Goal: Information Seeking & Learning: Learn about a topic

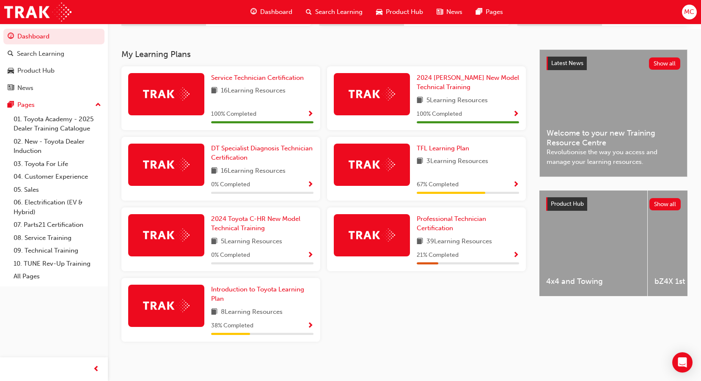
scroll to position [169, 0]
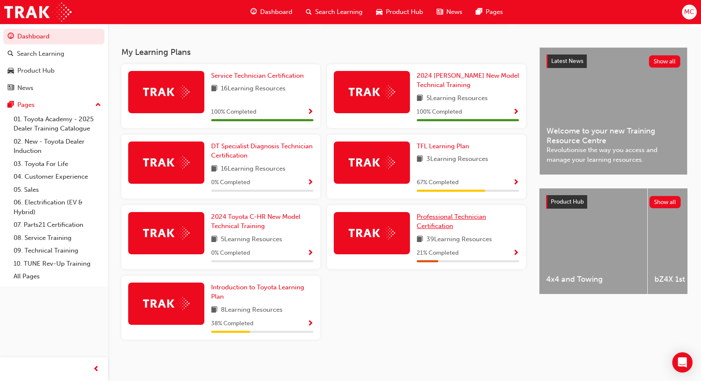
click at [442, 221] on span "Professional Technician Certification" at bounding box center [451, 221] width 69 height 17
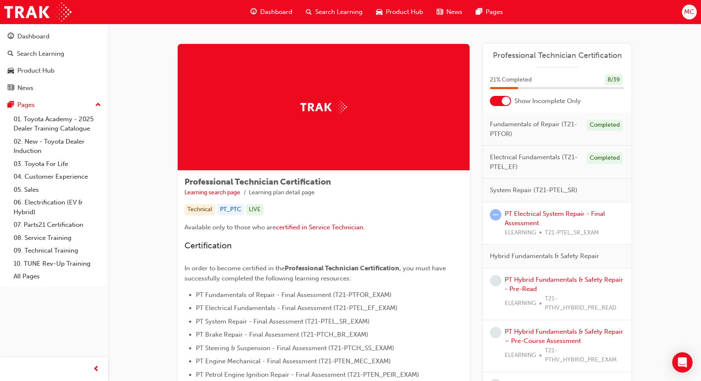
click at [508, 102] on div at bounding box center [506, 101] width 8 height 8
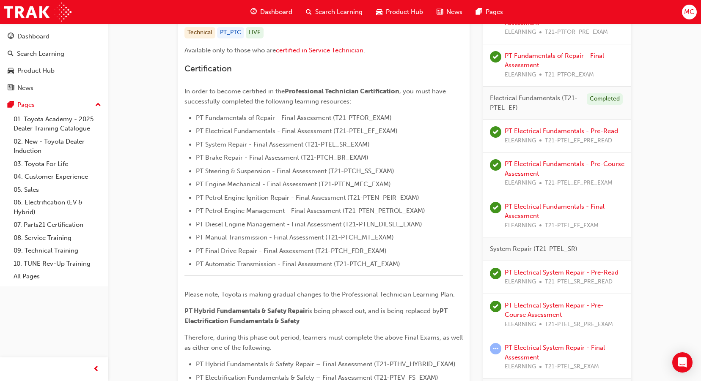
scroll to position [338, 0]
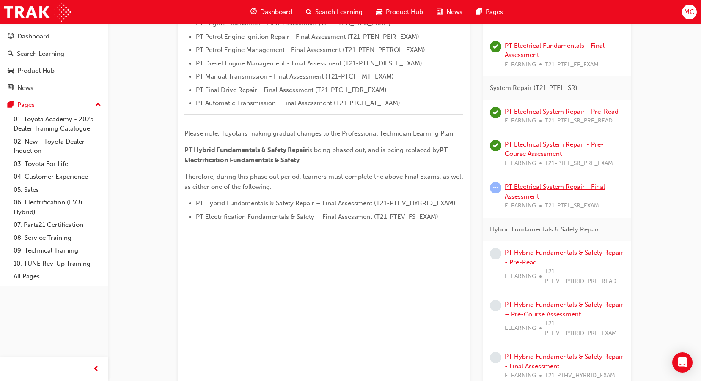
click at [528, 188] on link "PT Electrical System Repair - Final Assessment" at bounding box center [555, 191] width 100 height 17
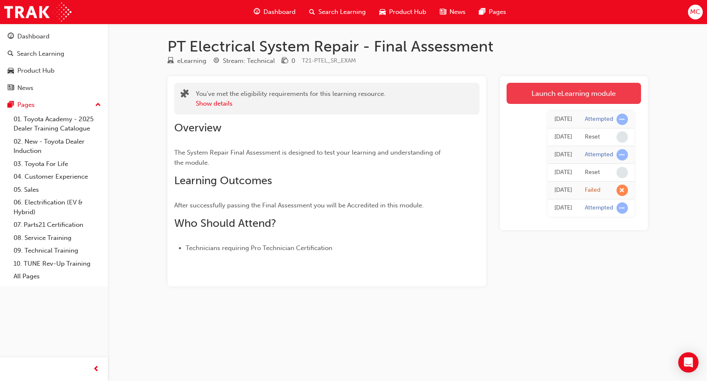
click at [598, 93] on link "Launch eLearning module" at bounding box center [574, 93] width 134 height 21
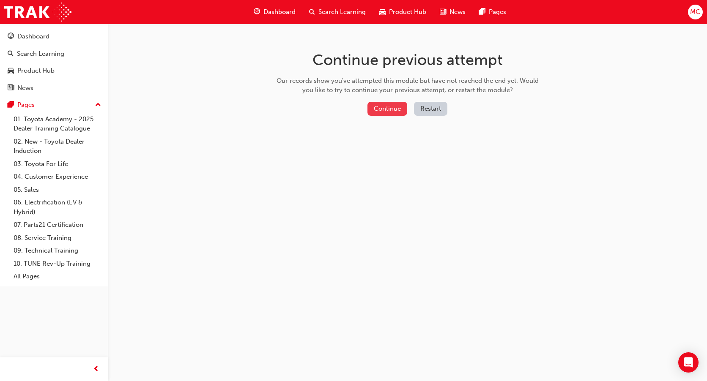
click at [393, 112] on button "Continue" at bounding box center [388, 109] width 40 height 14
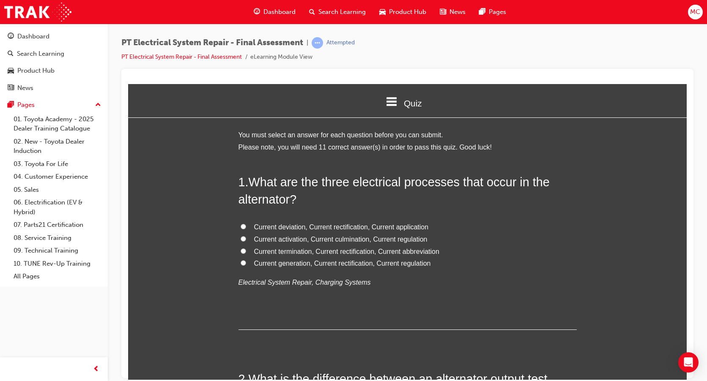
click at [241, 260] on input "Current generation, Current rectification, Current regulation" at bounding box center [243, 262] width 5 height 5
radio input "true"
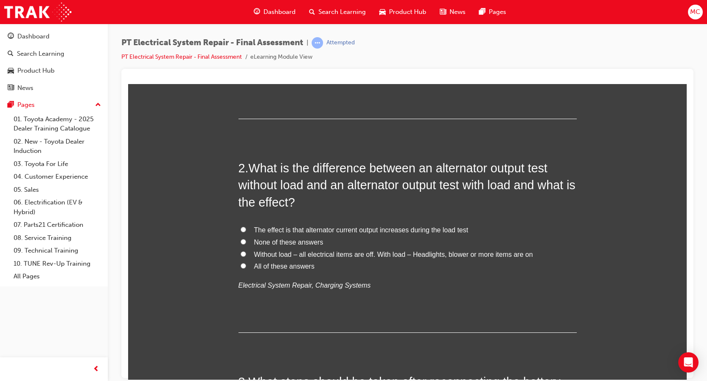
scroll to position [211, 0]
click at [241, 241] on input "None of these answers" at bounding box center [243, 241] width 5 height 5
radio input "true"
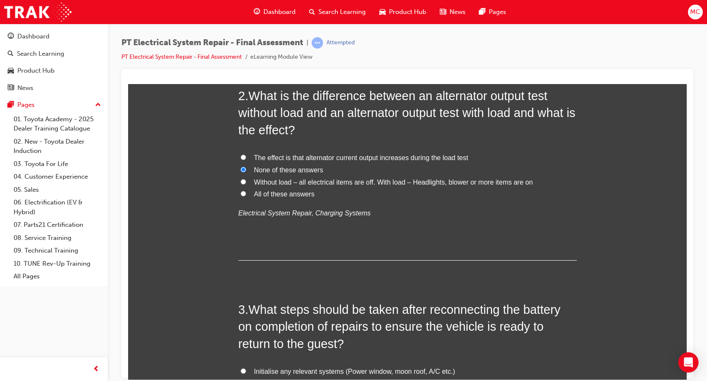
scroll to position [254, 0]
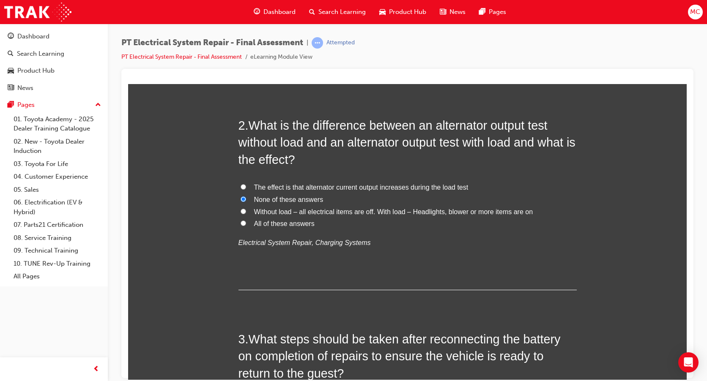
click at [243, 209] on label "Without load – all electrical items are off. With load – Headlights, blower or …" at bounding box center [408, 212] width 338 height 12
click at [243, 209] on input "Without load – all electrical items are off. With load – Headlights, blower or …" at bounding box center [243, 211] width 5 height 5
radio input "true"
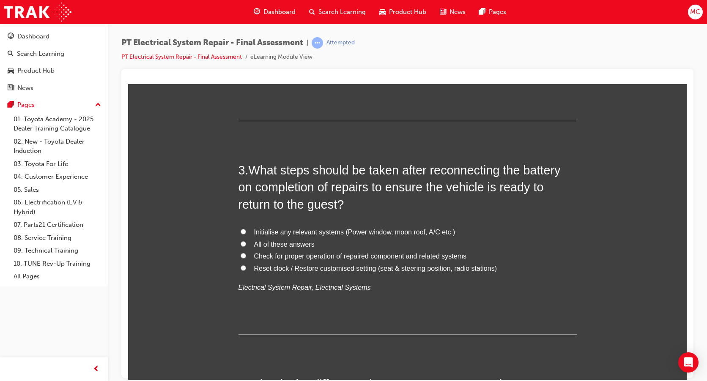
scroll to position [465, 0]
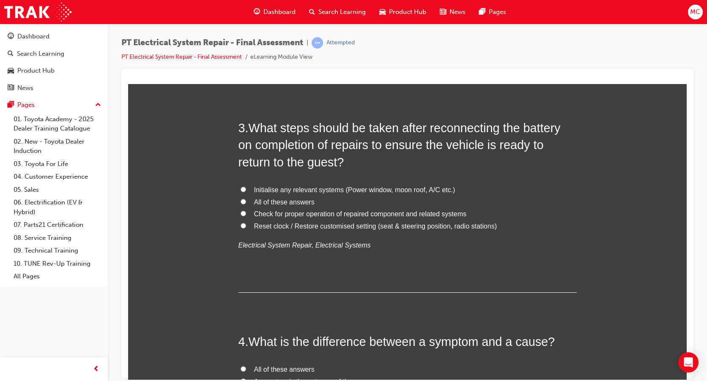
click at [241, 201] on input "All of these answers" at bounding box center [243, 201] width 5 height 5
radio input "true"
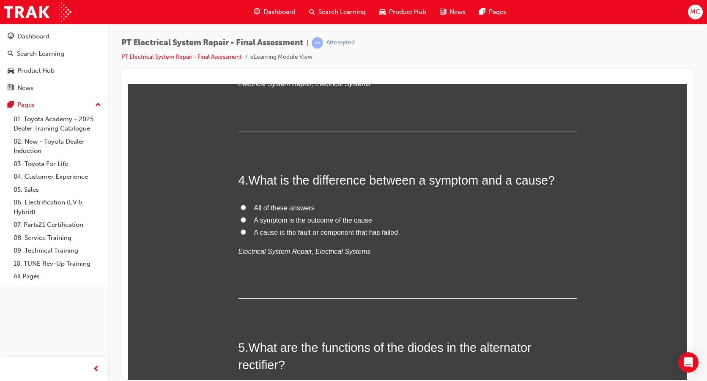
scroll to position [677, 0]
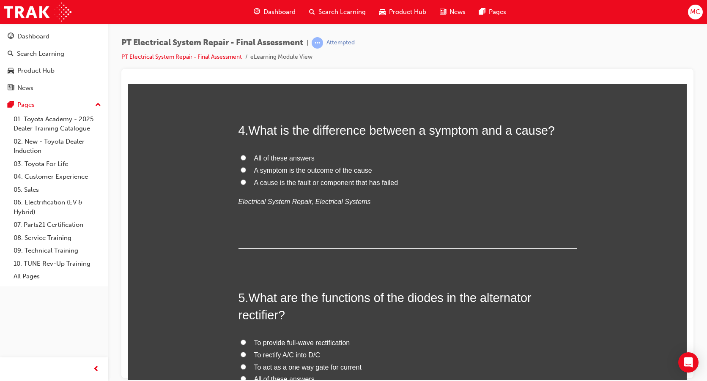
click at [241, 158] on input "All of these answers" at bounding box center [243, 157] width 5 height 5
radio input "true"
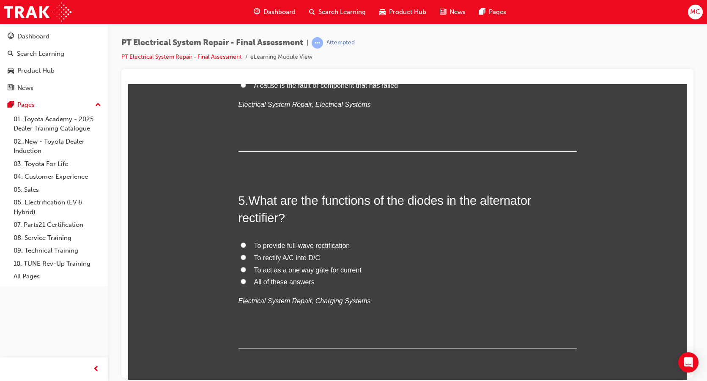
scroll to position [804, 0]
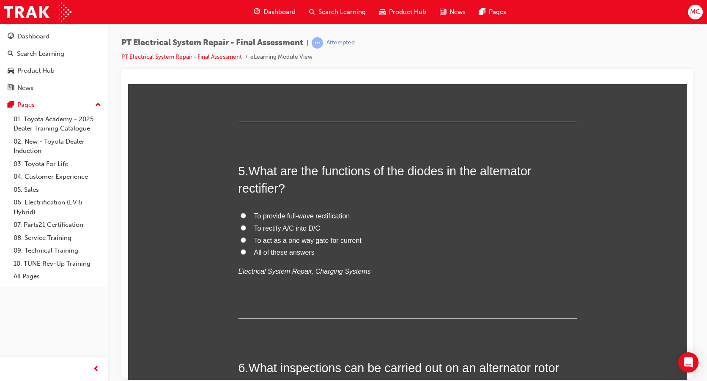
click at [241, 240] on input "To act as a one way gate for current" at bounding box center [243, 239] width 5 height 5
radio input "true"
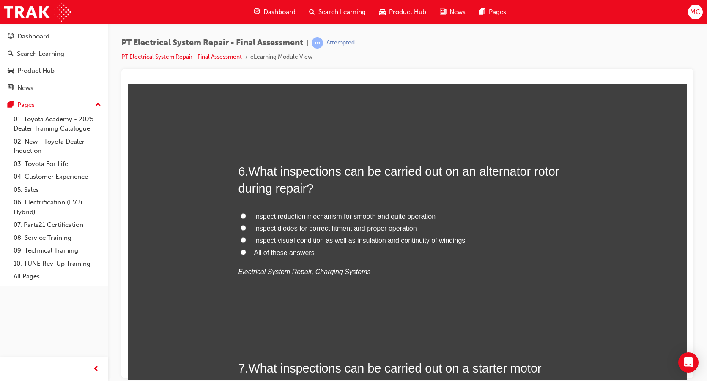
scroll to position [1015, 0]
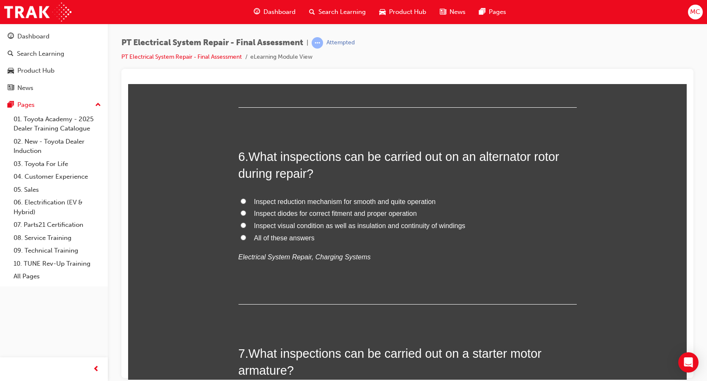
click at [241, 237] on input "All of these answers" at bounding box center [243, 237] width 5 height 5
radio input "true"
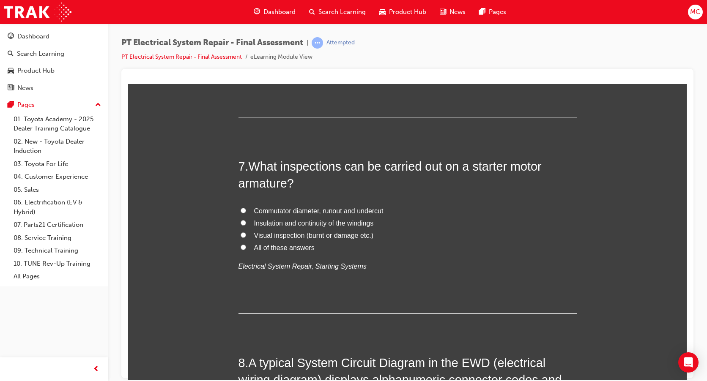
scroll to position [1204, 0]
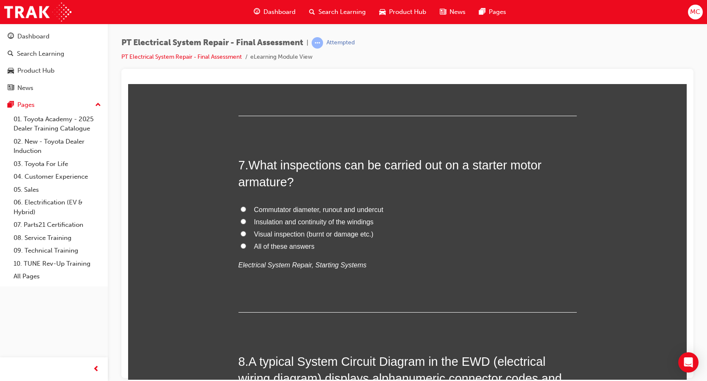
click at [241, 244] on input "All of these answers" at bounding box center [243, 245] width 5 height 5
radio input "true"
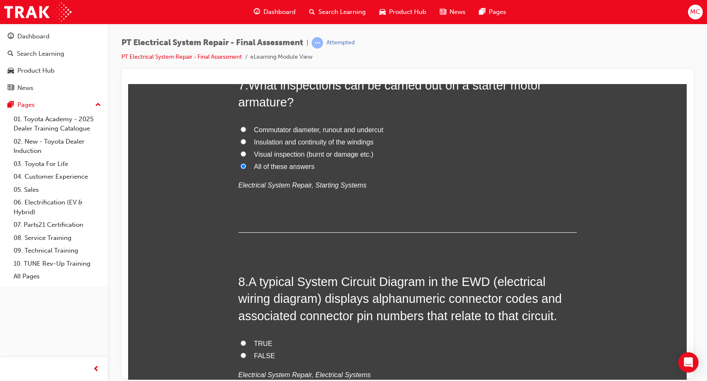
scroll to position [1415, 0]
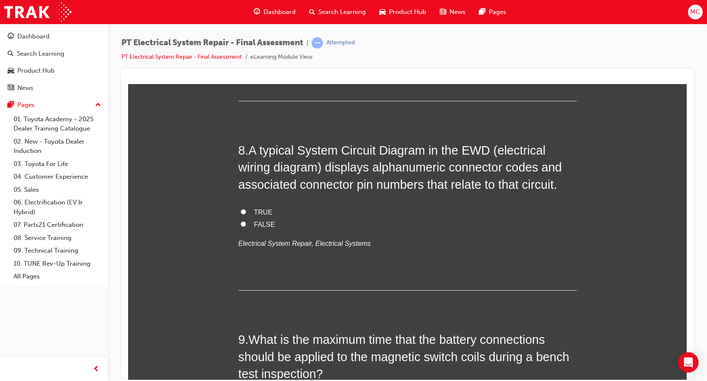
click at [241, 212] on input "TRUE" at bounding box center [243, 211] width 5 height 5
radio input "true"
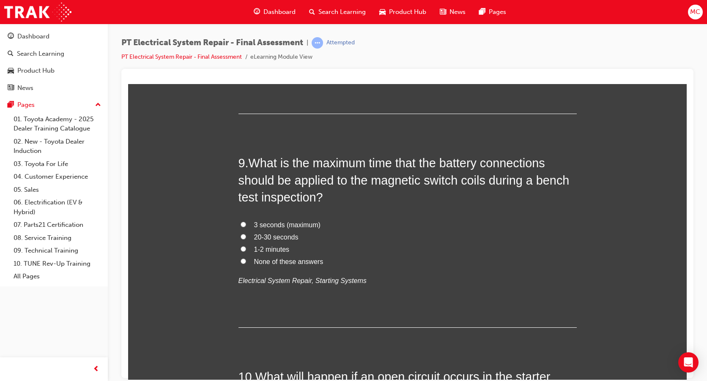
scroll to position [1627, 0]
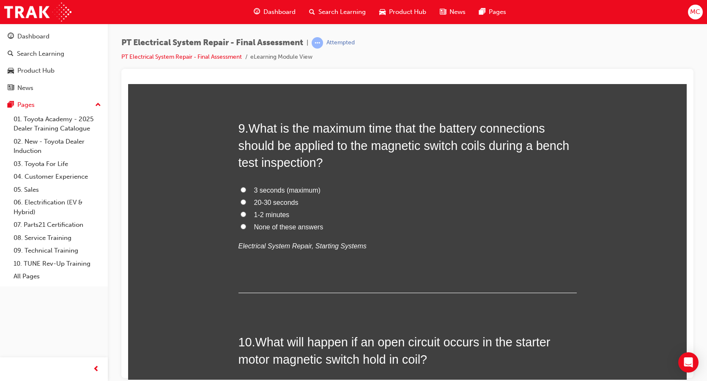
click at [241, 189] on input "3 seconds (maximum)" at bounding box center [243, 189] width 5 height 5
radio input "true"
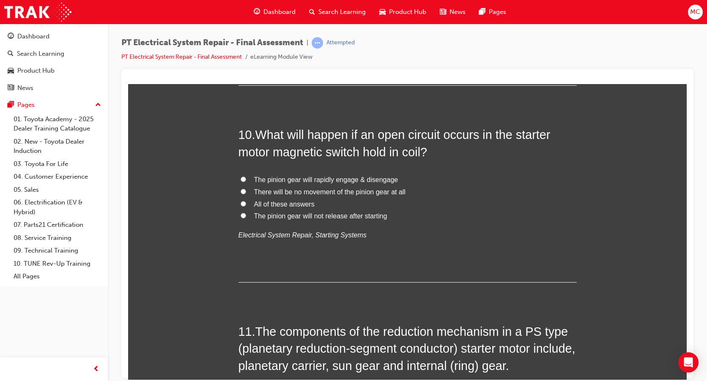
scroll to position [1838, 0]
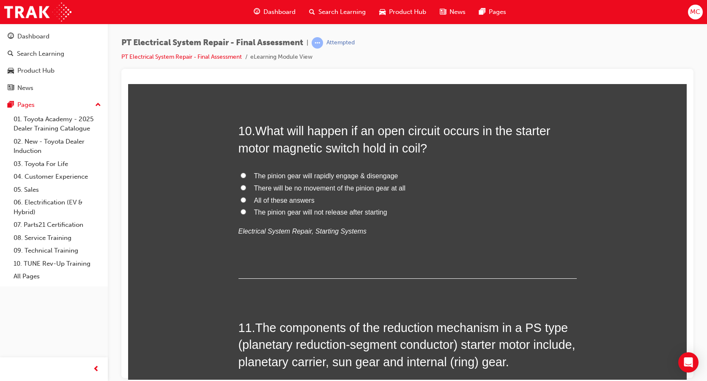
click at [241, 187] on input "There will be no movement of the pinion gear at all" at bounding box center [243, 187] width 5 height 5
radio input "true"
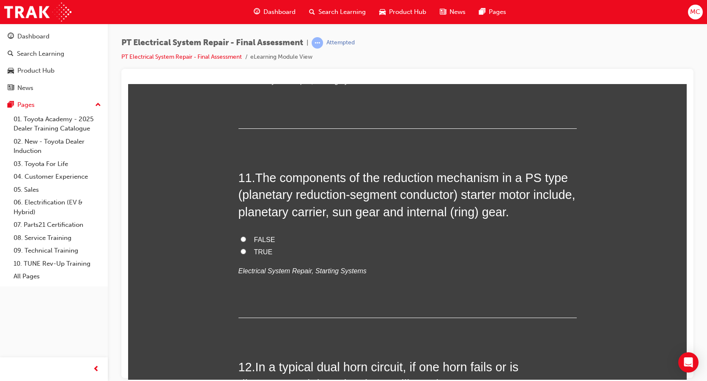
scroll to position [2007, 0]
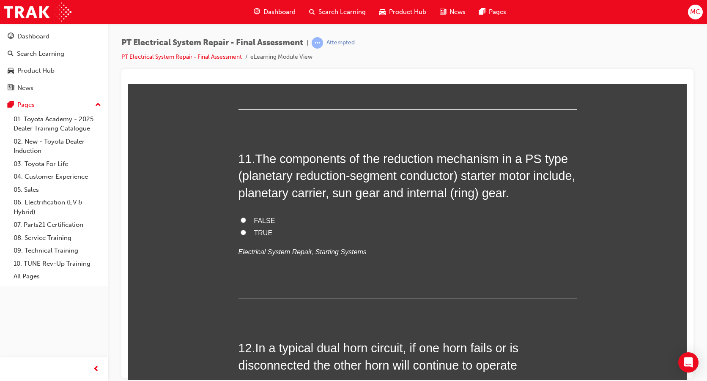
click at [241, 219] on input "FALSE" at bounding box center [243, 219] width 5 height 5
radio input "true"
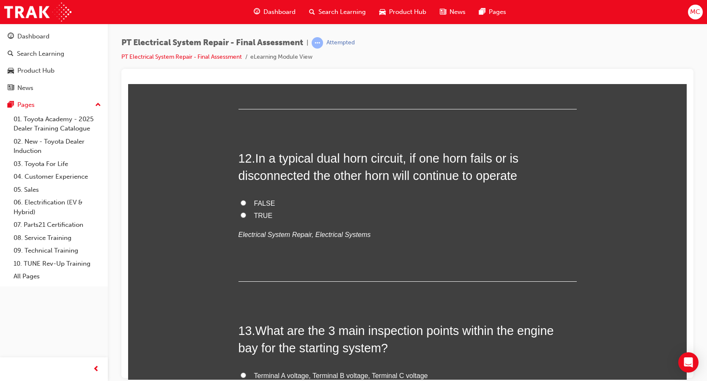
scroll to position [2176, 0]
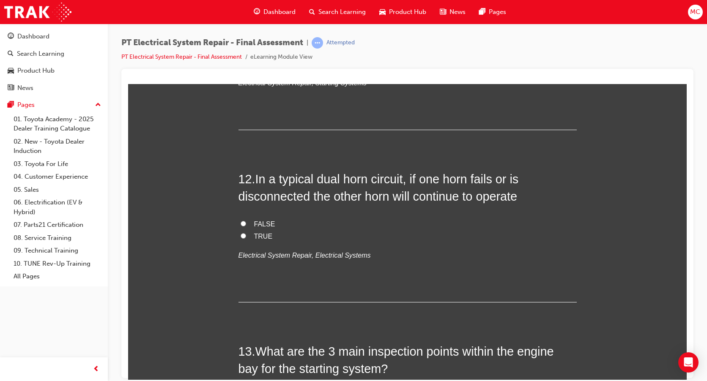
click at [241, 236] on input "TRUE" at bounding box center [243, 235] width 5 height 5
radio input "true"
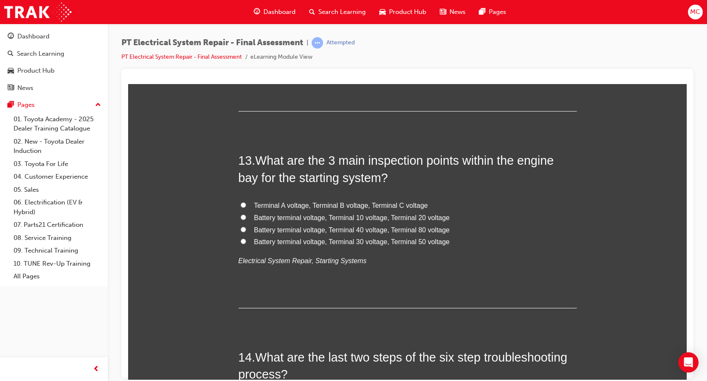
scroll to position [2388, 0]
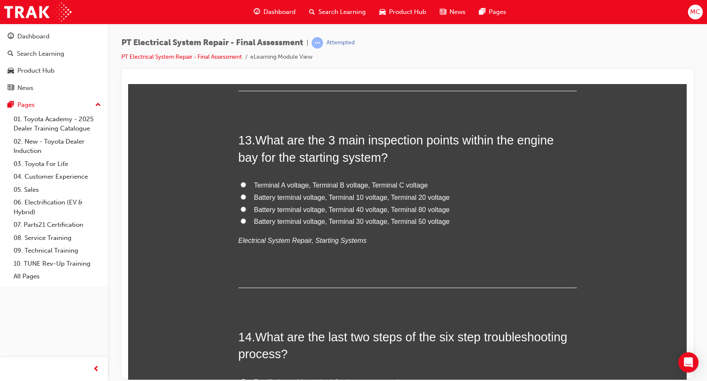
click at [241, 183] on input "Terminal A voltage, Terminal B voltage, Terminal C voltage" at bounding box center [243, 184] width 5 height 5
radio input "true"
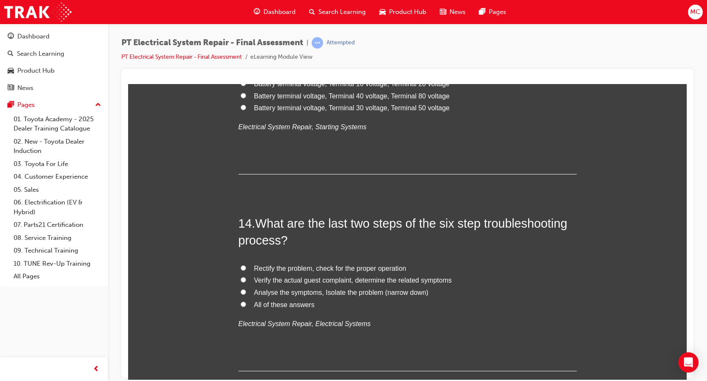
scroll to position [2557, 0]
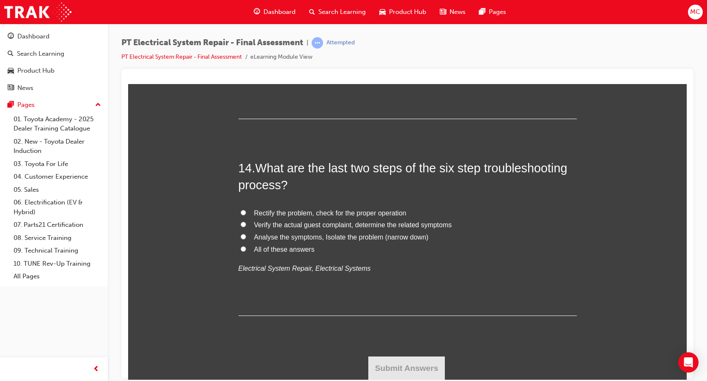
click at [241, 213] on input "Rectify the problem, check for the proper operation" at bounding box center [243, 212] width 5 height 5
radio input "true"
click at [415, 368] on button "Submit Answers" at bounding box center [406, 369] width 77 height 24
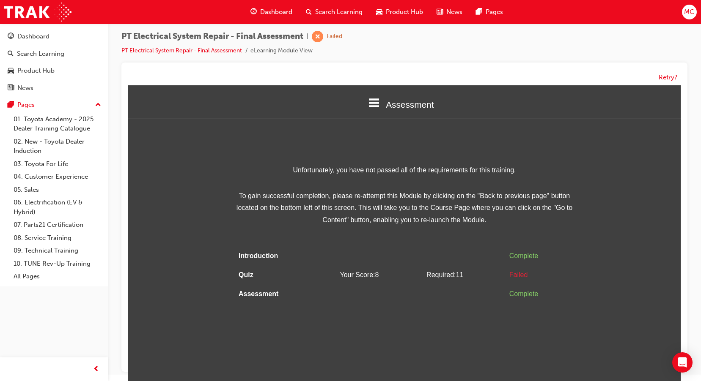
scroll to position [0, 0]
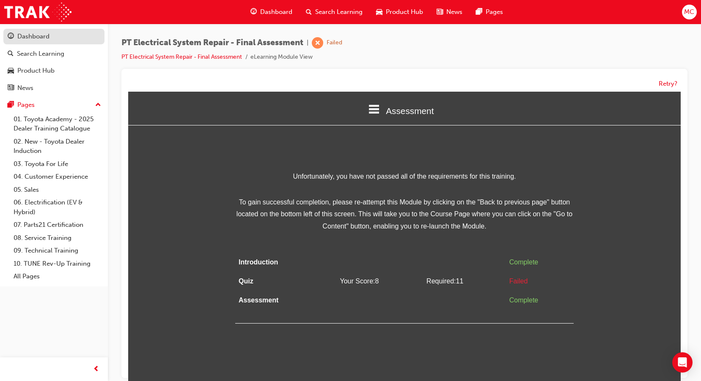
click at [29, 41] on div "Dashboard" at bounding box center [33, 37] width 32 height 10
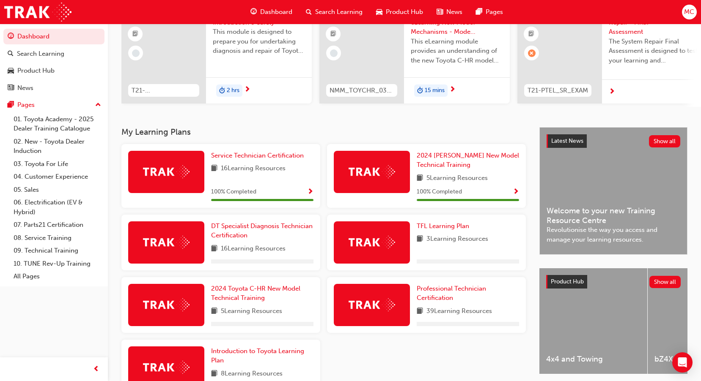
scroll to position [127, 0]
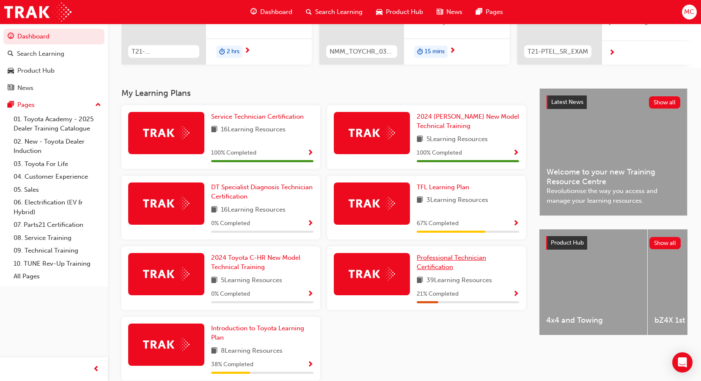
click at [438, 265] on link "Professional Technician Certification" at bounding box center [468, 262] width 102 height 19
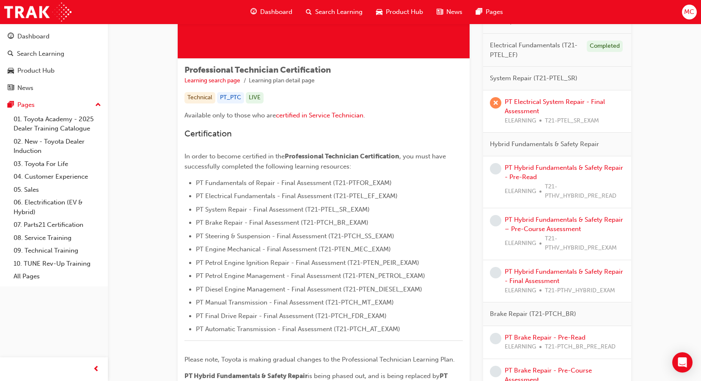
scroll to position [127, 0]
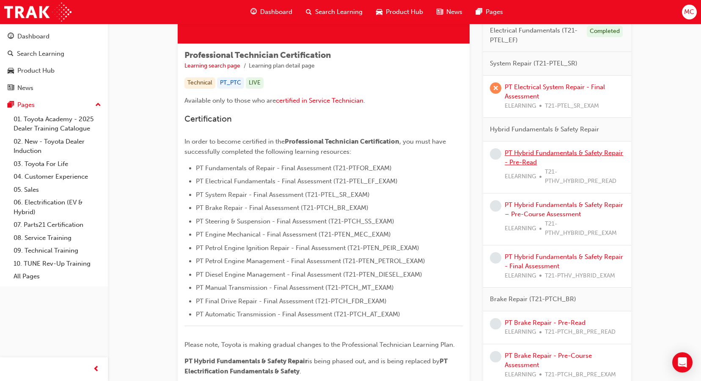
click at [532, 156] on link "PT Hybrid Fundamentals & Safety Repair - Pre-Read" at bounding box center [564, 157] width 118 height 17
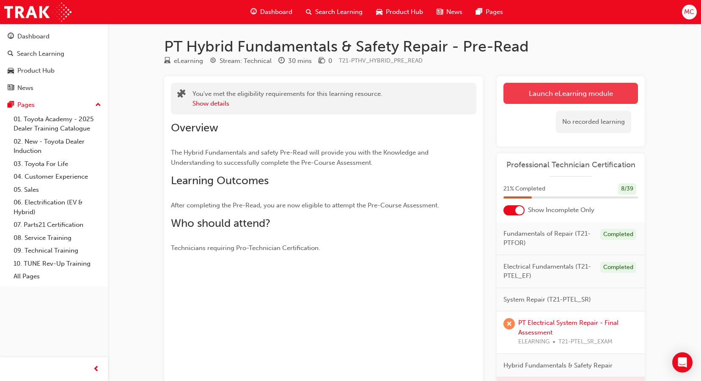
click at [571, 91] on link "Launch eLearning module" at bounding box center [570, 93] width 134 height 21
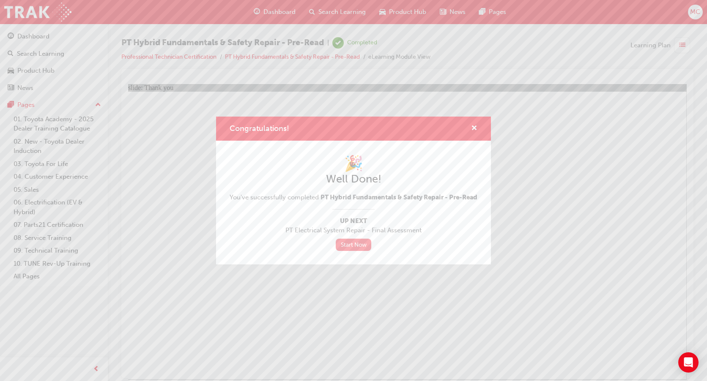
click at [357, 250] on link "Start Now" at bounding box center [354, 245] width 36 height 12
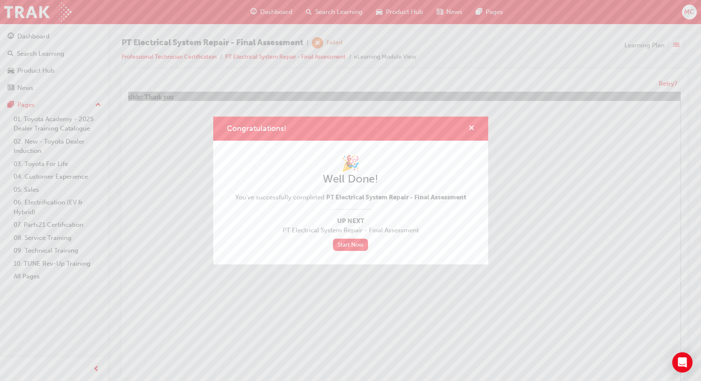
click at [468, 129] on span "cross-icon" at bounding box center [471, 129] width 6 height 8
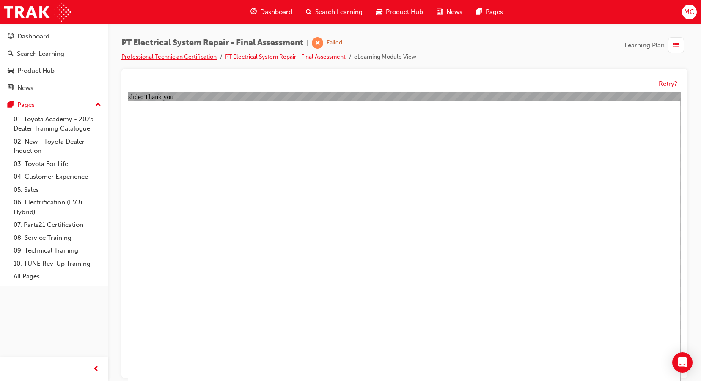
click at [200, 56] on link "Professional Technician Certification" at bounding box center [168, 56] width 95 height 7
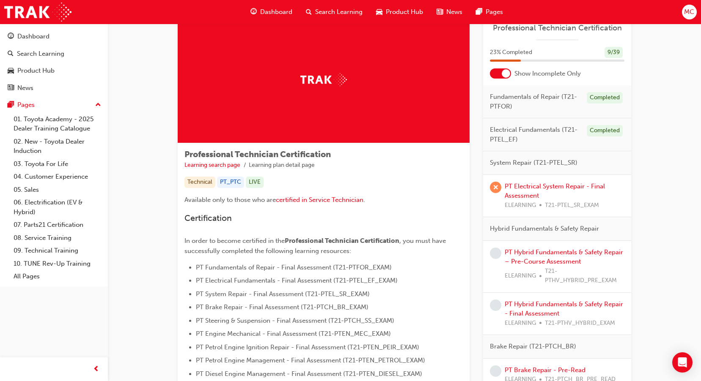
scroll to position [85, 0]
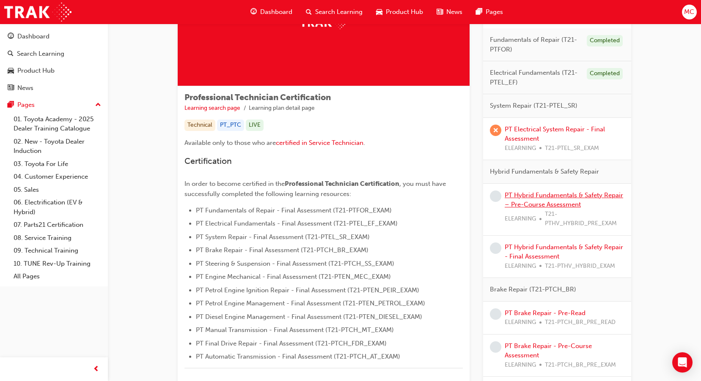
click at [573, 198] on link "PT Hybrid Fundamentals & Safety Repair – Pre-Course Assessment" at bounding box center [564, 200] width 118 height 17
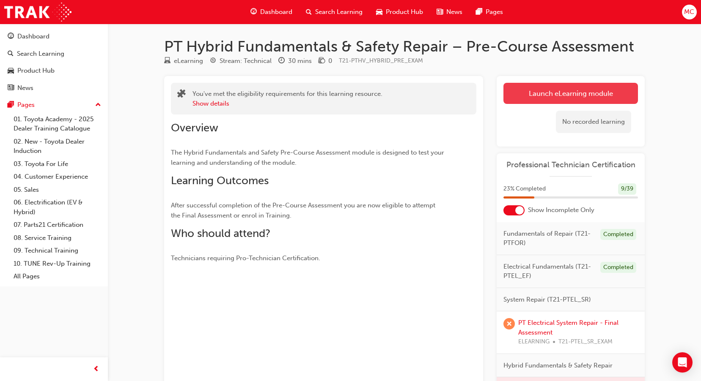
click at [576, 88] on link "Launch eLearning module" at bounding box center [570, 93] width 134 height 21
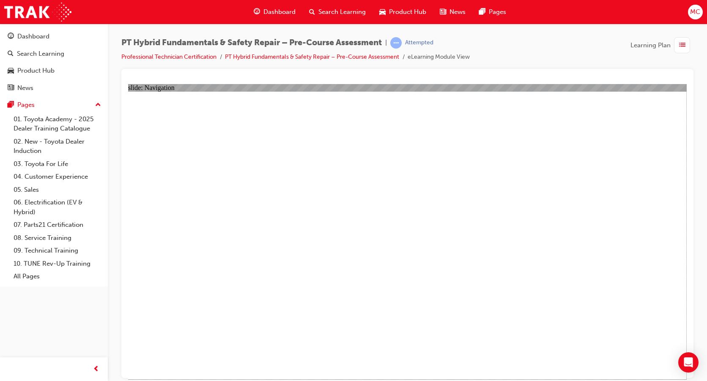
radio input "true"
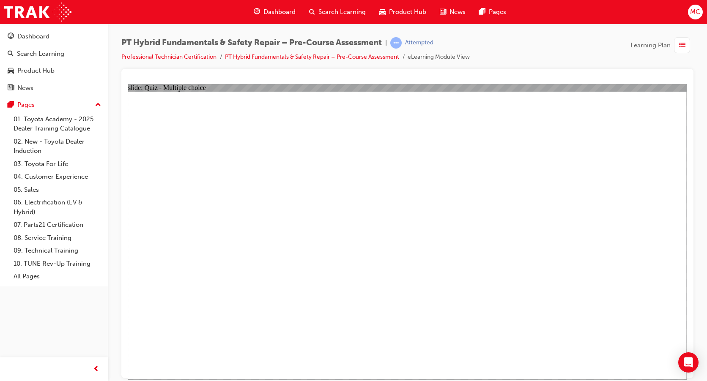
radio input "true"
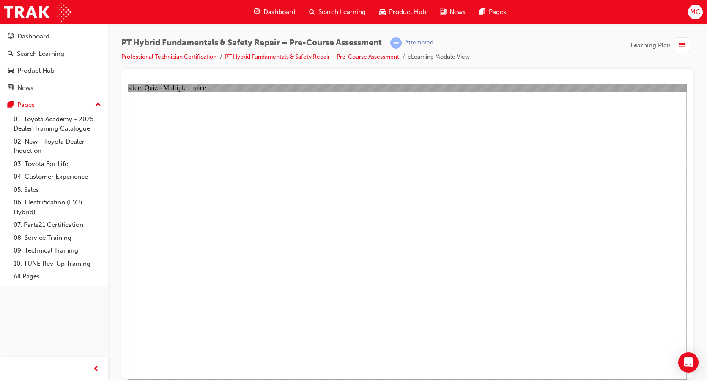
radio input "true"
checkbox input "true"
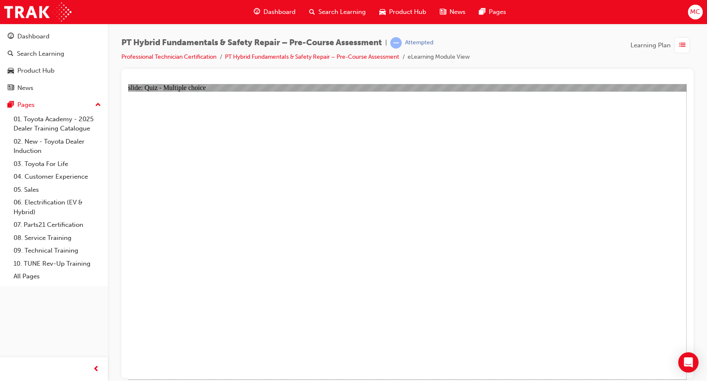
checkbox input "true"
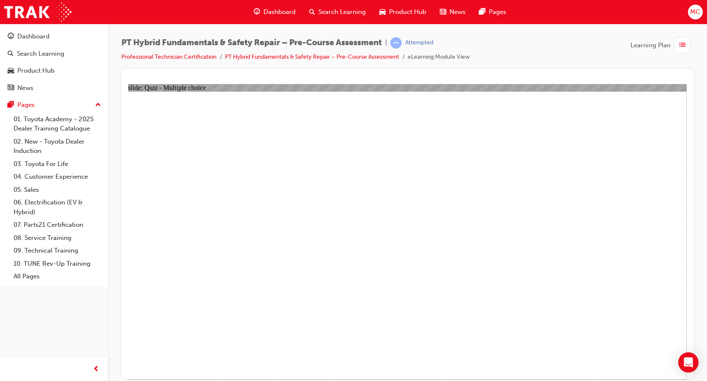
radio input "true"
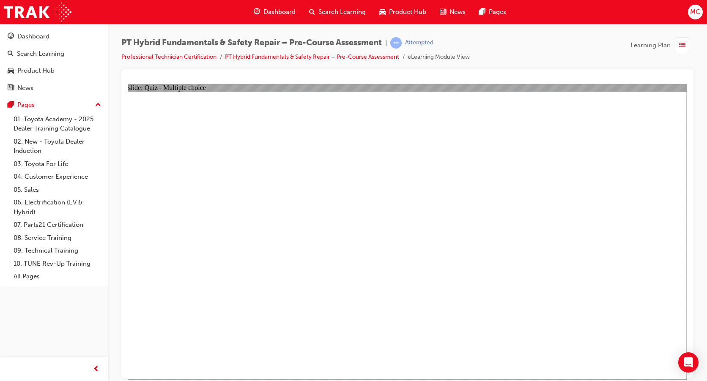
radio input "true"
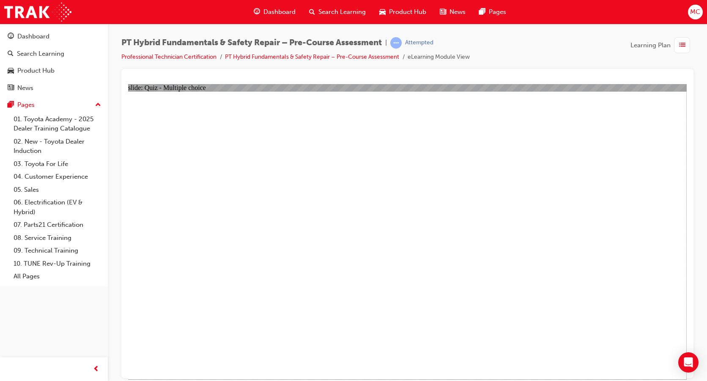
radio input "true"
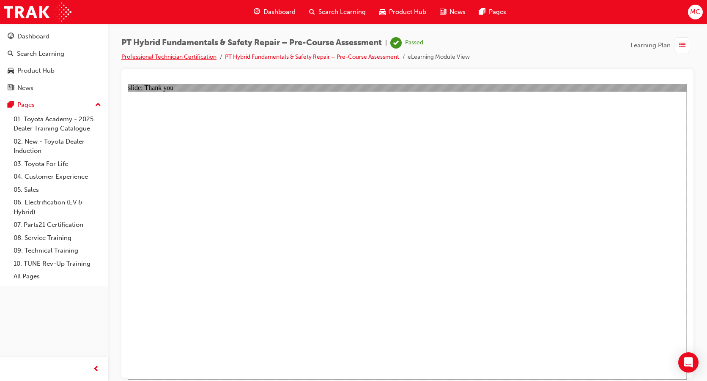
click at [188, 55] on link "Professional Technician Certification" at bounding box center [168, 56] width 95 height 7
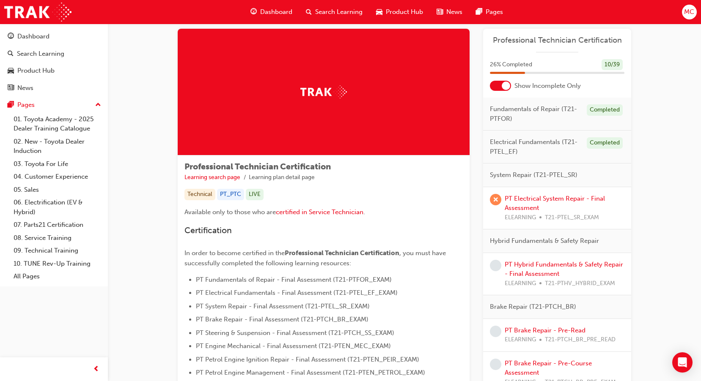
scroll to position [42, 0]
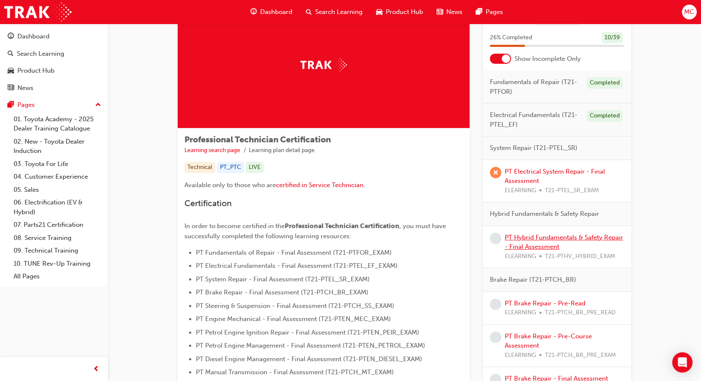
click at [539, 238] on link "PT Hybrid Fundamentals & Safety Repair - Final Assessment" at bounding box center [564, 242] width 118 height 17
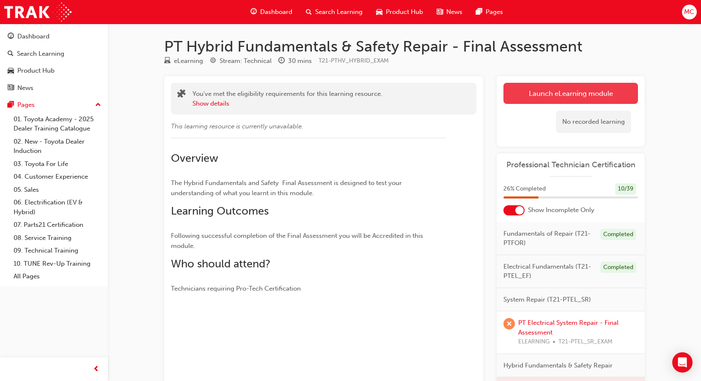
click at [576, 94] on link "Launch eLearning module" at bounding box center [570, 93] width 134 height 21
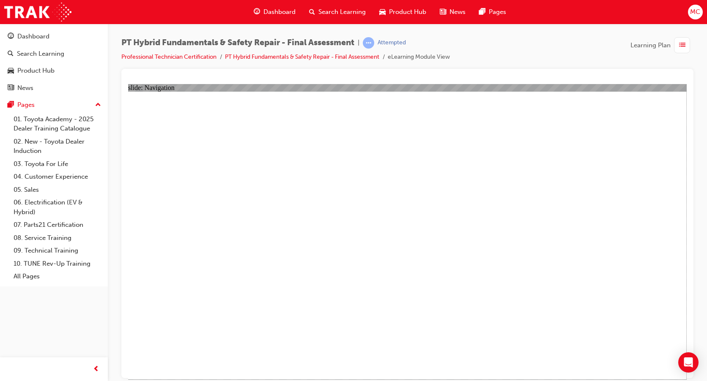
checkbox input "true"
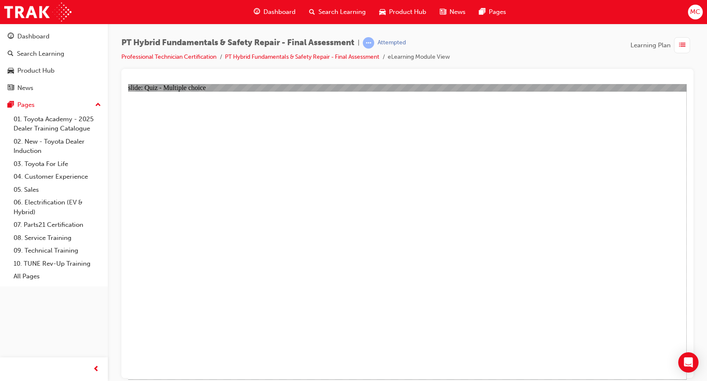
radio input "true"
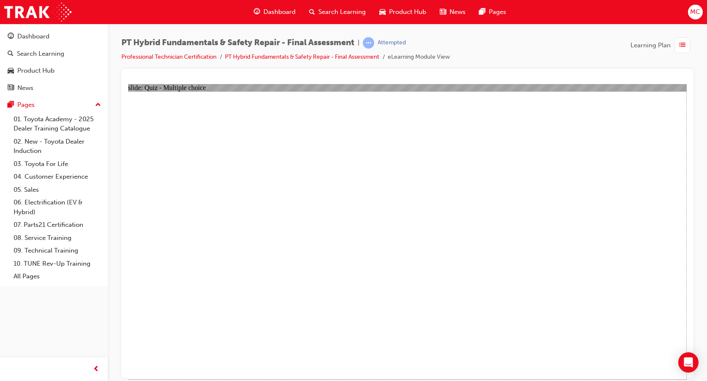
radio input "true"
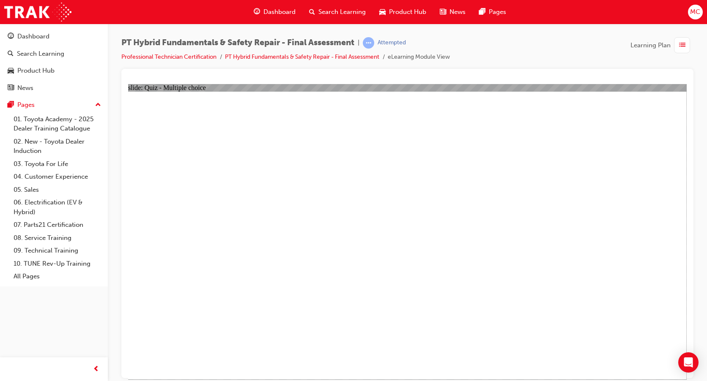
checkbox input "true"
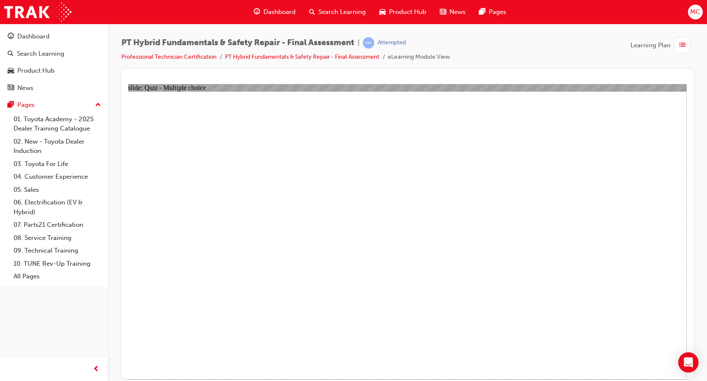
radio input "true"
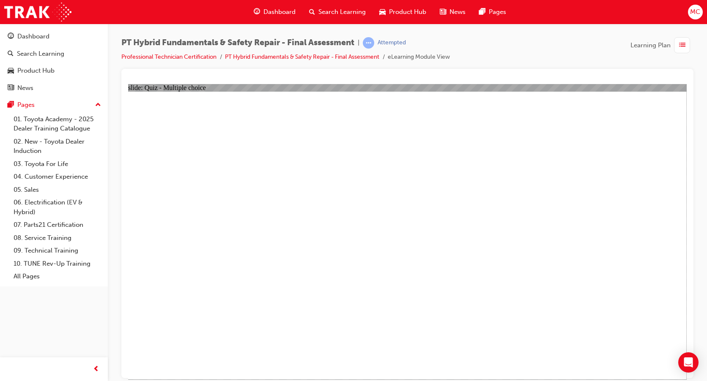
radio input "true"
checkbox input "true"
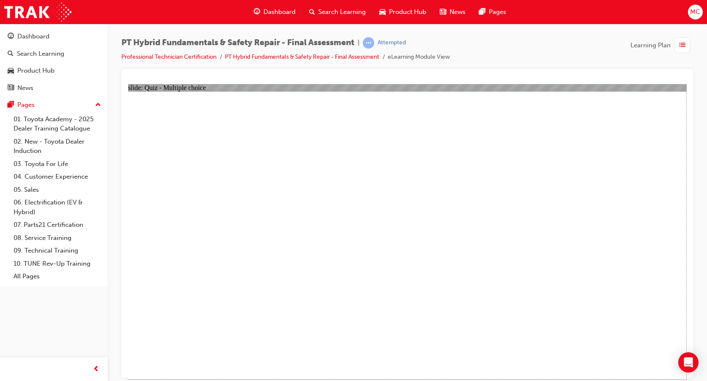
checkbox input "true"
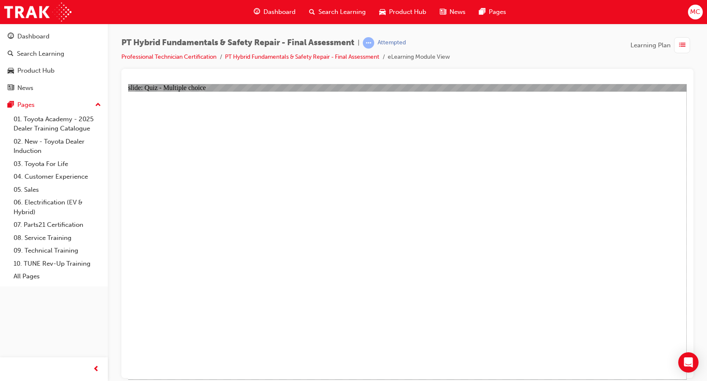
checkbox input "true"
radio input "true"
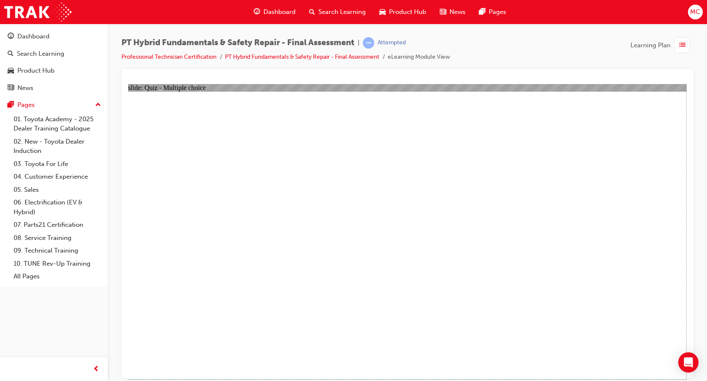
radio input "true"
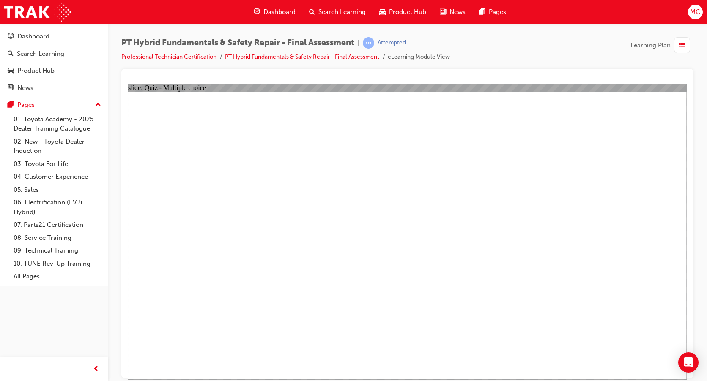
radio input "true"
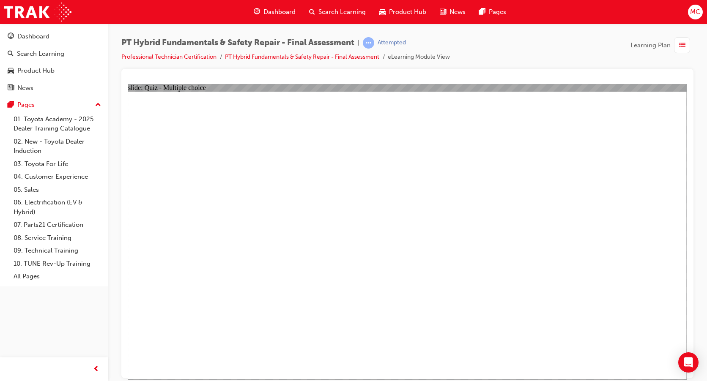
radio input "true"
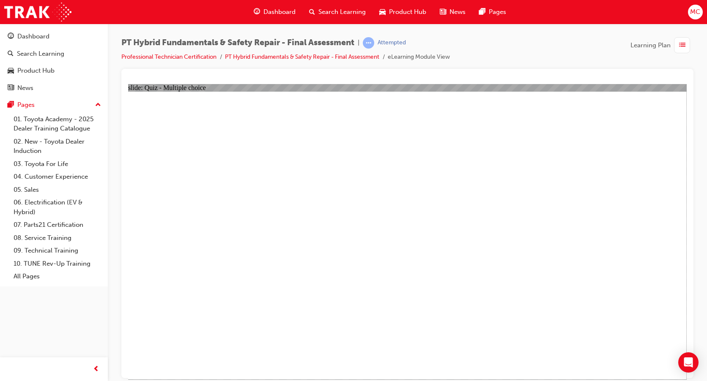
radio input "true"
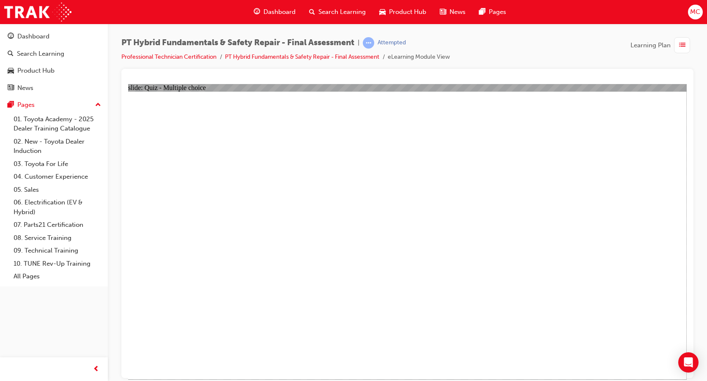
radio input "true"
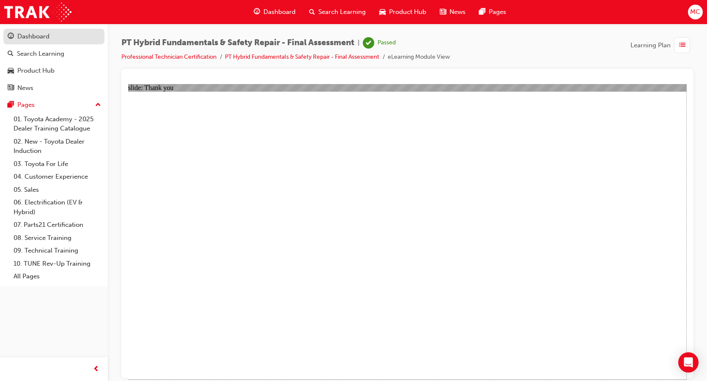
click at [54, 38] on div "Dashboard" at bounding box center [54, 36] width 93 height 11
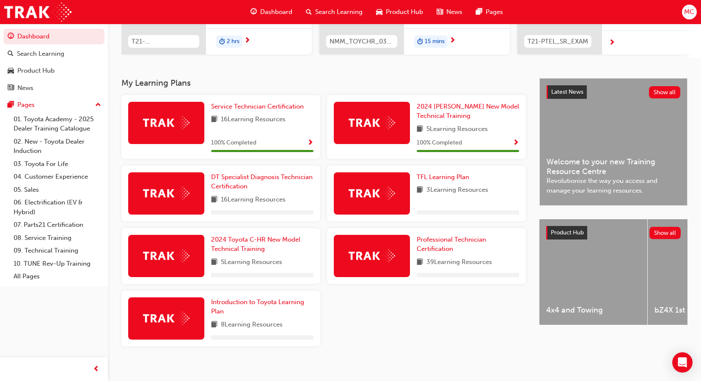
scroll to position [139, 0]
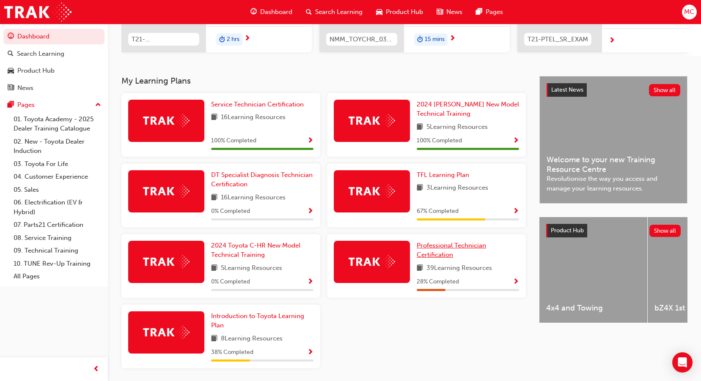
click at [443, 252] on span "Professional Technician Certification" at bounding box center [451, 250] width 69 height 17
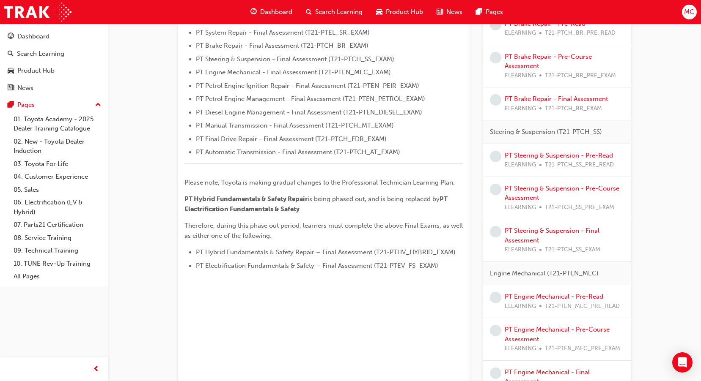
scroll to position [296, 0]
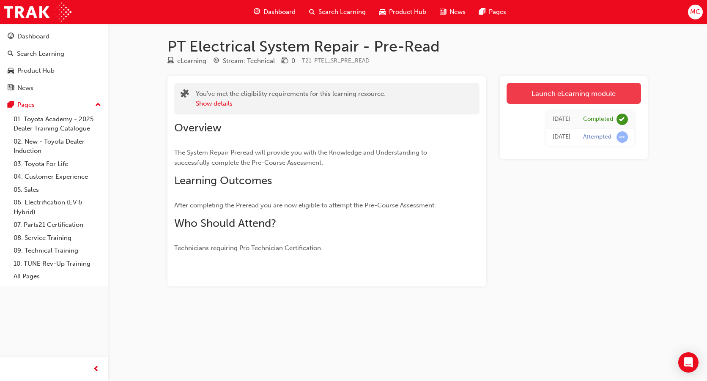
click at [601, 96] on link "Launch eLearning module" at bounding box center [574, 93] width 134 height 21
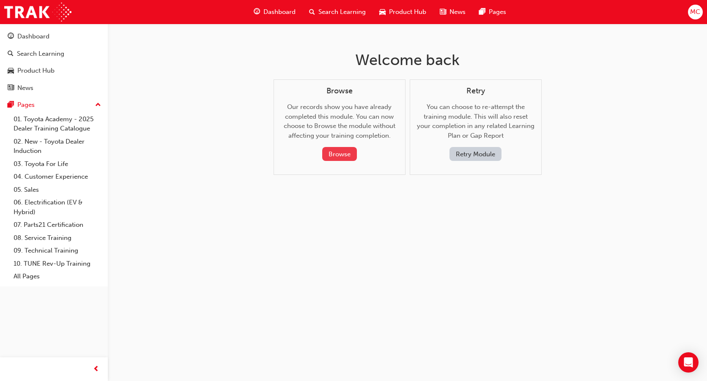
click at [345, 152] on button "Browse" at bounding box center [339, 154] width 35 height 14
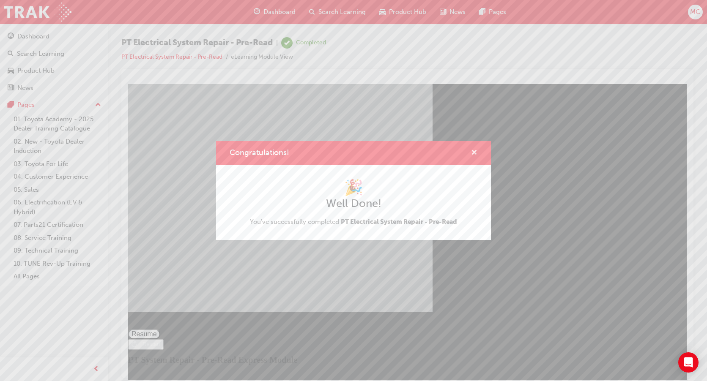
click at [475, 151] on span "cross-icon" at bounding box center [474, 154] width 6 height 8
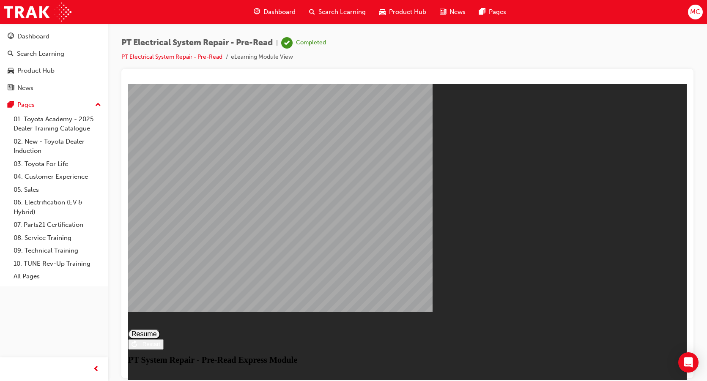
click at [160, 329] on button "Resume" at bounding box center [144, 334] width 32 height 10
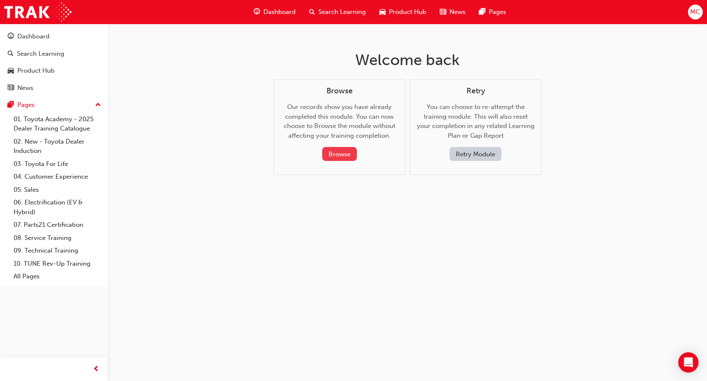
click at [346, 153] on button "Browse" at bounding box center [339, 154] width 35 height 14
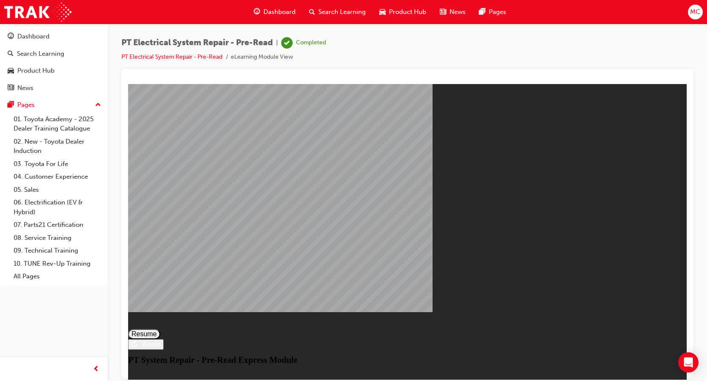
click at [160, 347] on div "Restart" at bounding box center [148, 344] width 23 height 6
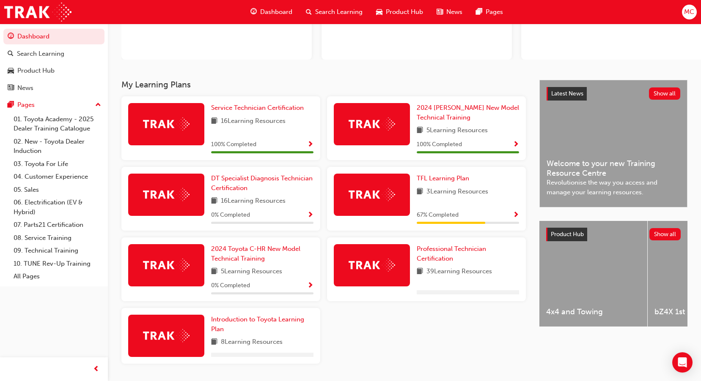
scroll to position [127, 0]
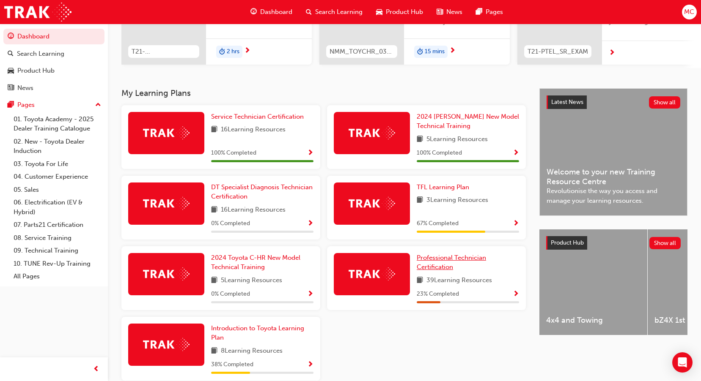
click at [436, 265] on link "Professional Technician Certification" at bounding box center [468, 262] width 102 height 19
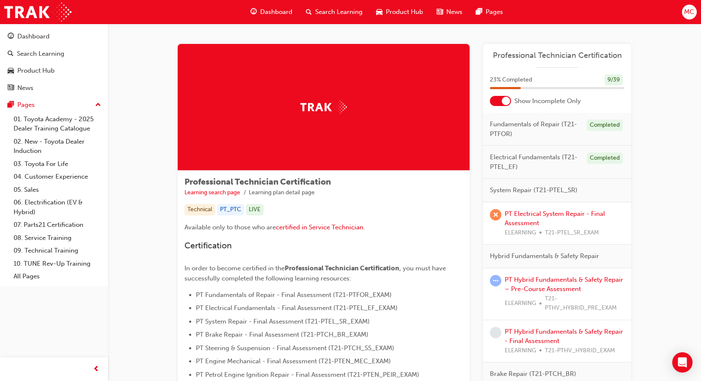
click at [502, 104] on div at bounding box center [506, 101] width 8 height 8
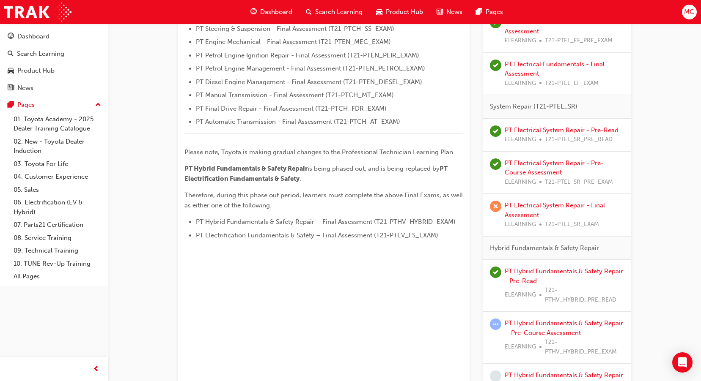
scroll to position [381, 0]
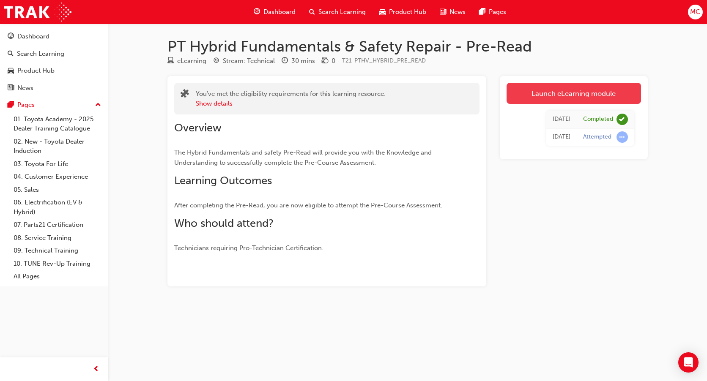
click at [596, 91] on link "Launch eLearning module" at bounding box center [574, 93] width 134 height 21
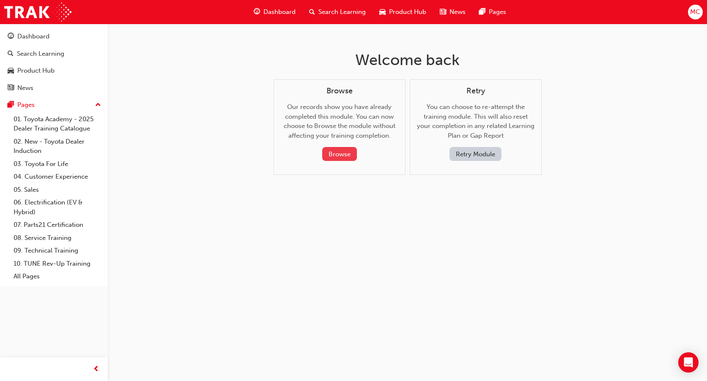
click at [350, 159] on button "Browse" at bounding box center [339, 154] width 35 height 14
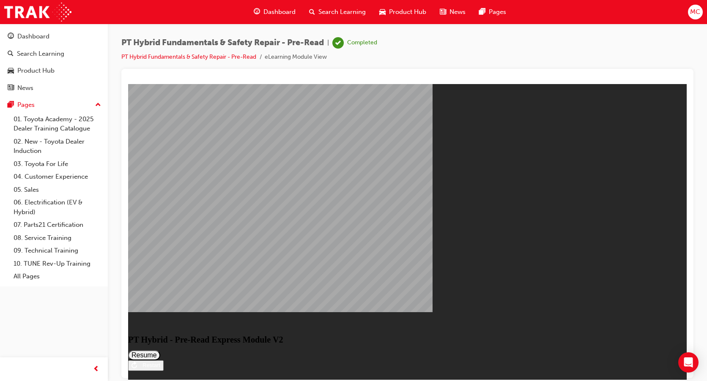
click at [160, 362] on div "Restart" at bounding box center [148, 365] width 23 height 6
